Goal: Find specific page/section: Find specific page/section

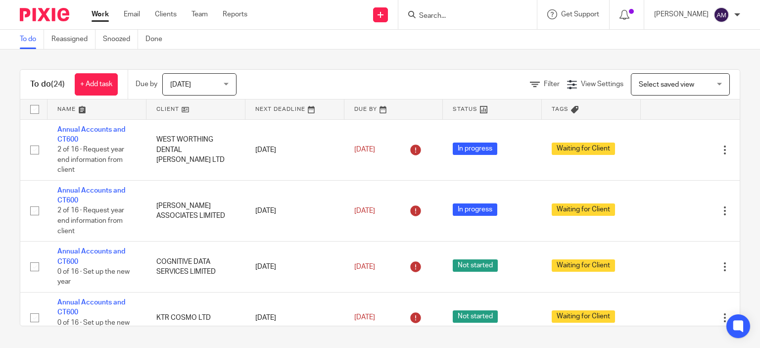
click at [434, 16] on input "Search" at bounding box center [462, 16] width 89 height 9
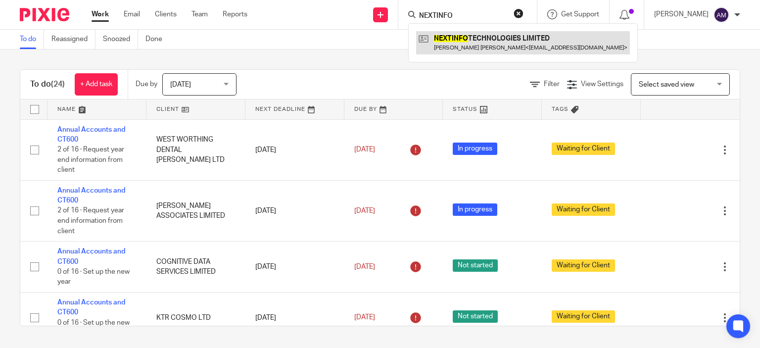
type input "NEXTINFO"
click at [475, 43] on link at bounding box center [523, 42] width 214 height 23
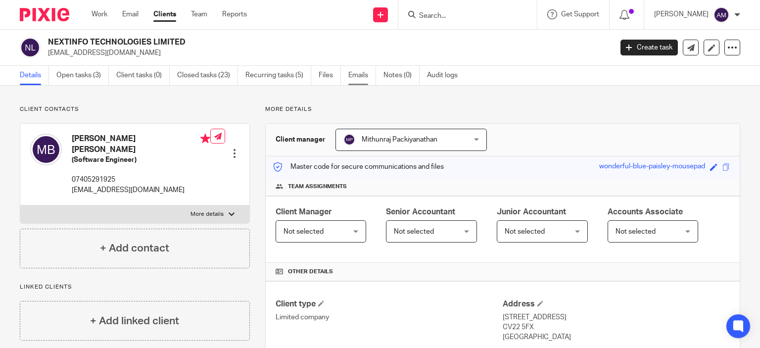
click at [361, 73] on link "Emails" at bounding box center [362, 75] width 28 height 19
